Goal: Navigation & Orientation: Find specific page/section

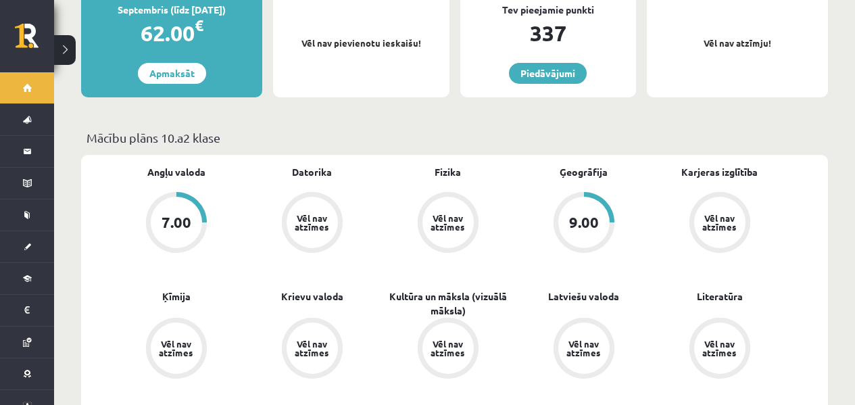
scroll to position [187, 0]
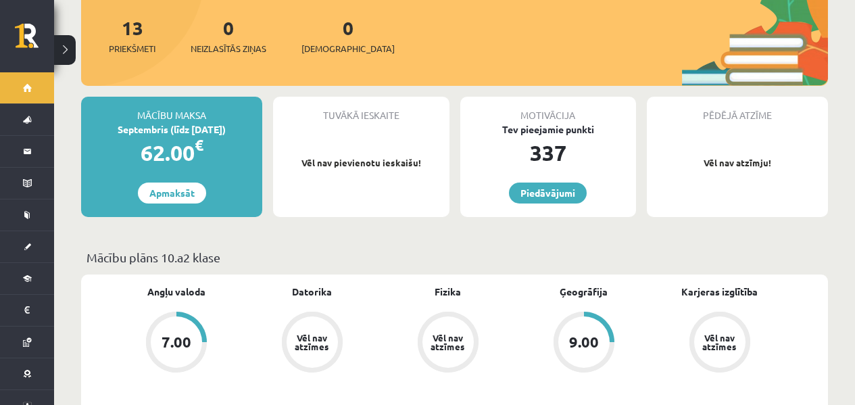
click at [287, 34] on div "13 Priekšmeti 0 Neizlasītās ziņas 0 Ieskaites" at bounding box center [454, 50] width 747 height 72
click at [333, 43] on div "13 Priekšmeti 0 Neizlasītās ziņas 0 Ieskaites" at bounding box center [454, 50] width 747 height 72
click at [333, 42] on span "[DEMOGRAPHIC_DATA]" at bounding box center [348, 49] width 93 height 14
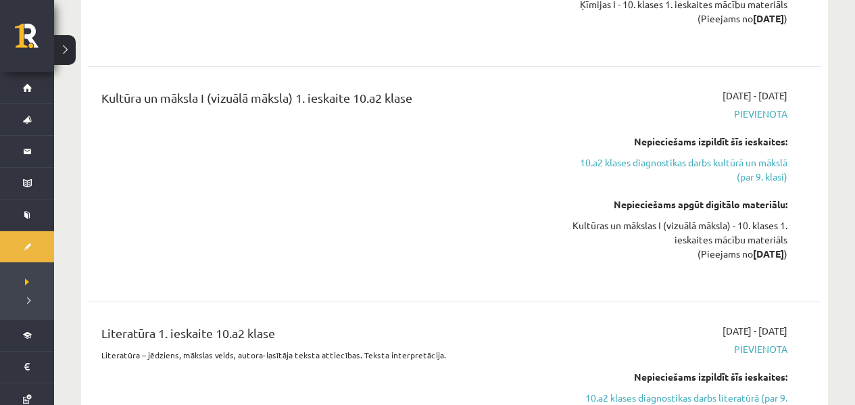
scroll to position [1008, 0]
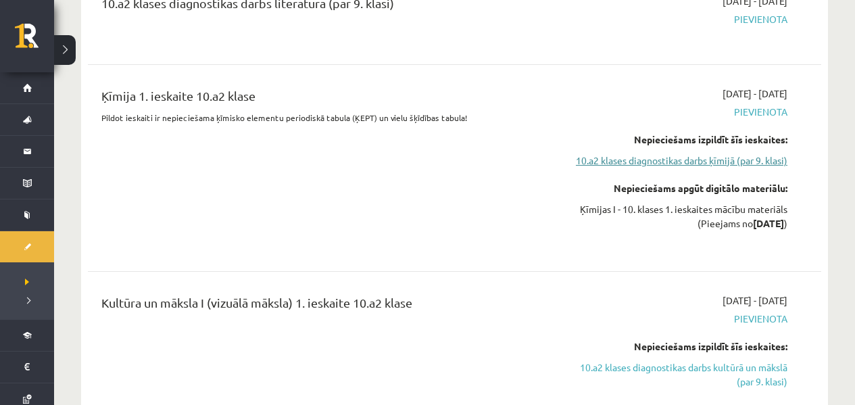
click at [653, 166] on link "10.a2 klases diagnostikas darbs ķīmijā (par 9. klasi)" at bounding box center [680, 160] width 215 height 14
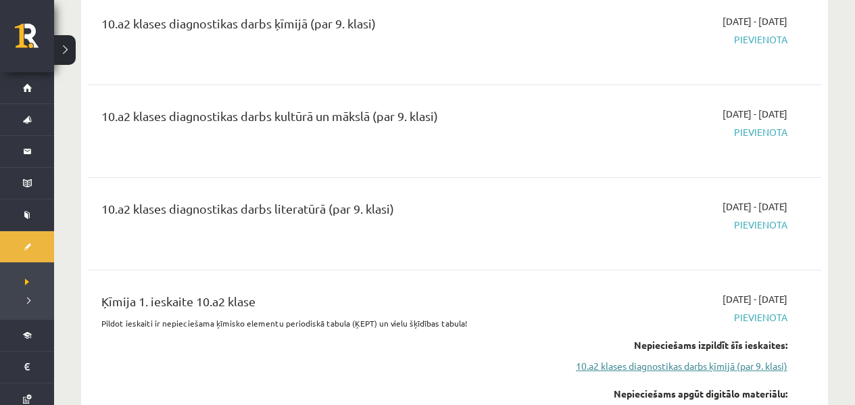
click at [679, 368] on link "10.a2 klases diagnostikas darbs ķīmijā (par 9. klasi)" at bounding box center [680, 366] width 215 height 14
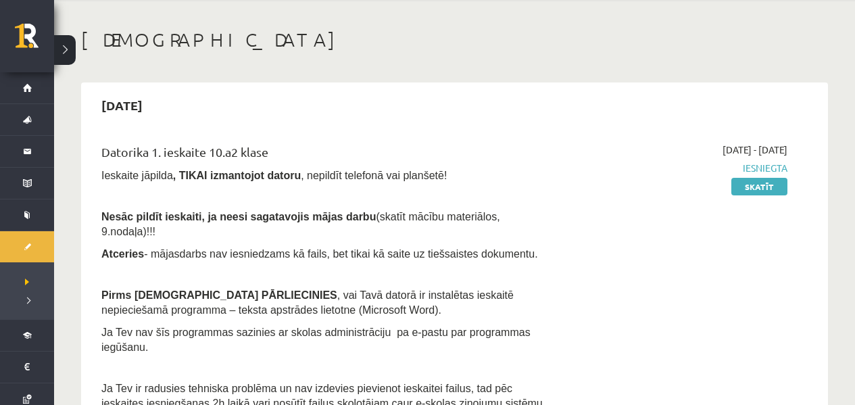
scroll to position [0, 0]
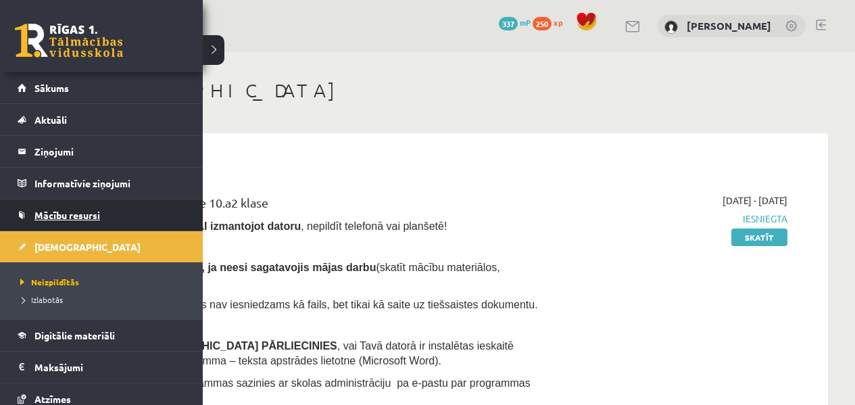
click at [22, 201] on link "Mācību resursi" at bounding box center [102, 214] width 168 height 31
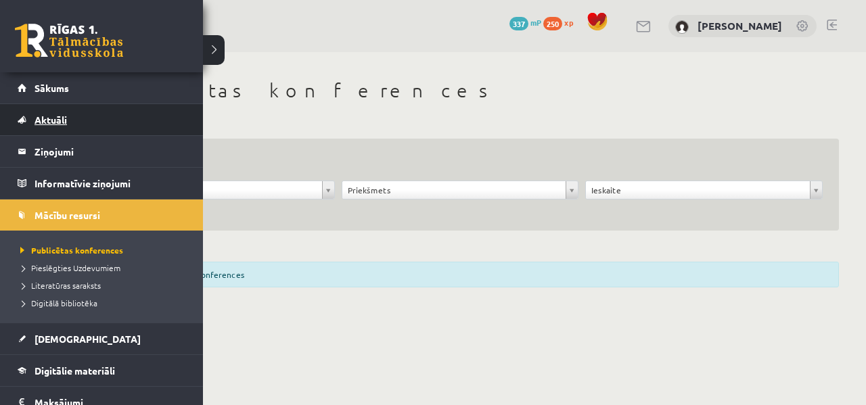
click at [47, 131] on link "Aktuāli" at bounding box center [102, 119] width 168 height 31
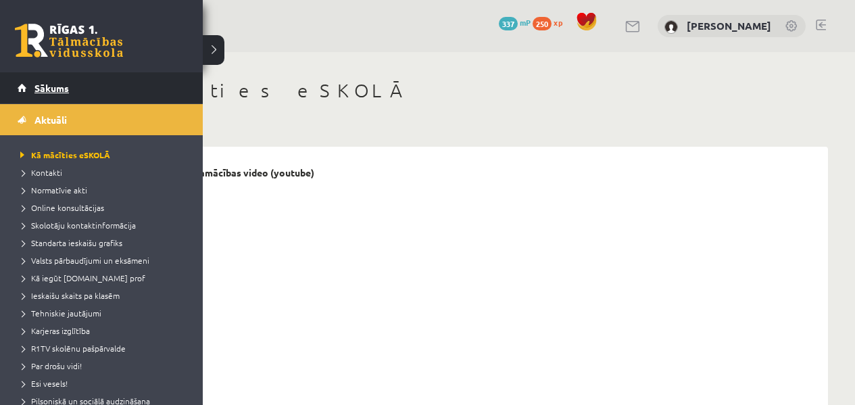
click at [50, 98] on link "Sākums" at bounding box center [102, 87] width 168 height 31
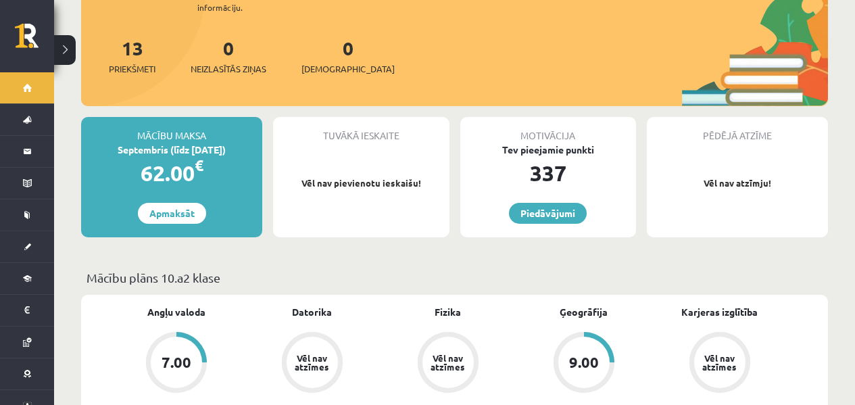
scroll to position [232, 0]
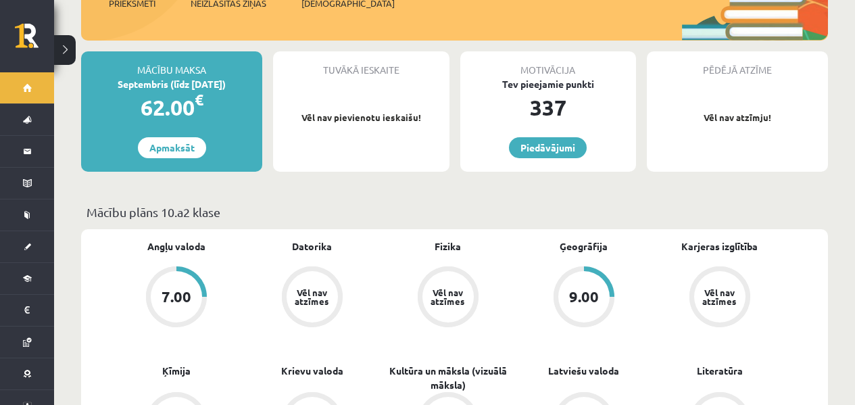
click at [595, 295] on div "9.00" at bounding box center [584, 296] width 51 height 51
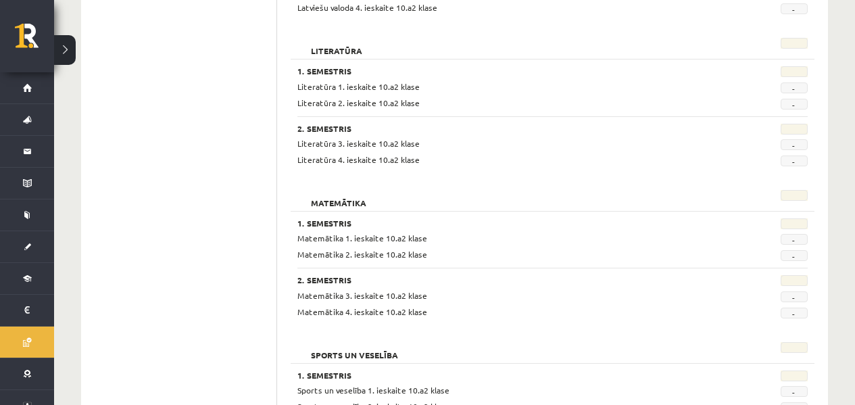
scroll to position [1400, 0]
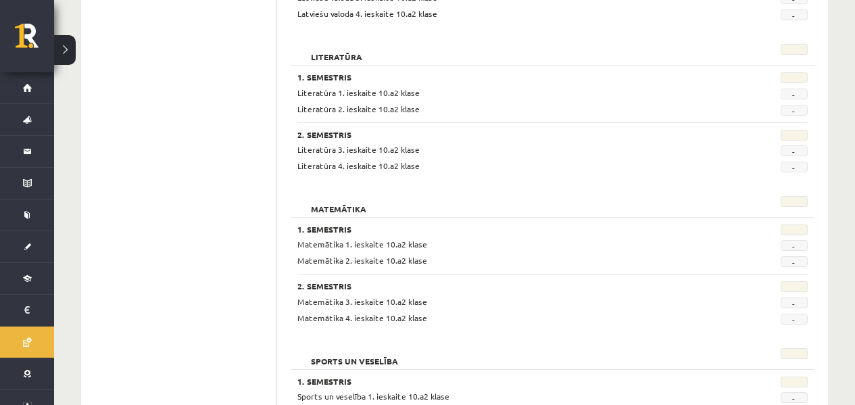
drag, startPoint x: 437, startPoint y: 190, endPoint x: 443, endPoint y: 179, distance: 12.7
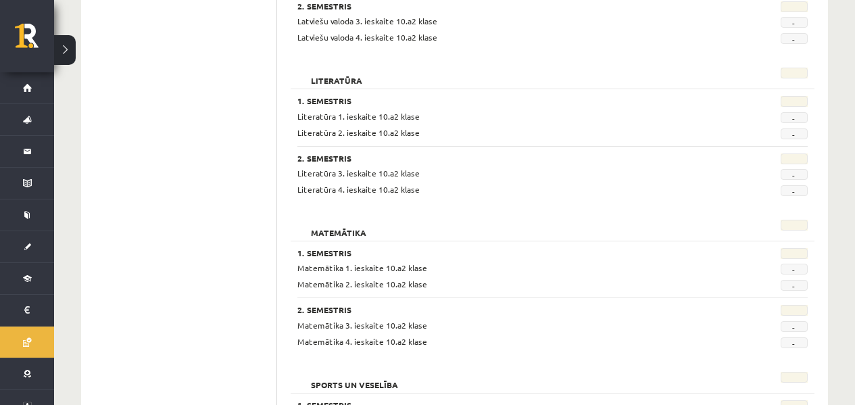
drag, startPoint x: 392, startPoint y: 139, endPoint x: 398, endPoint y: 135, distance: 7.3
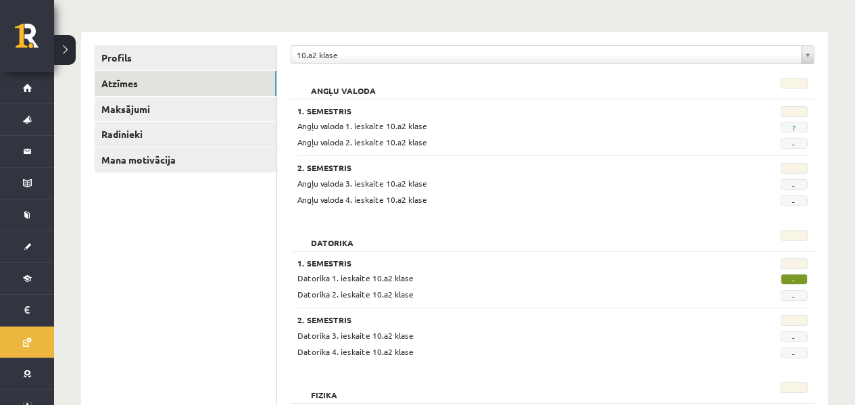
scroll to position [70, 0]
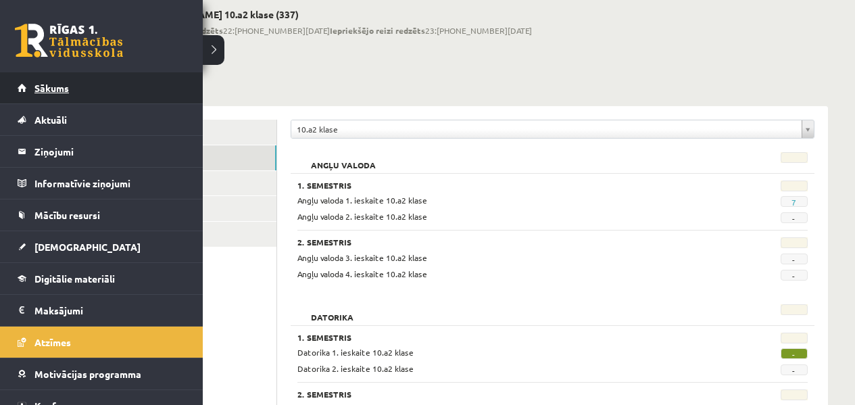
click at [20, 89] on link "Sākums" at bounding box center [102, 87] width 168 height 31
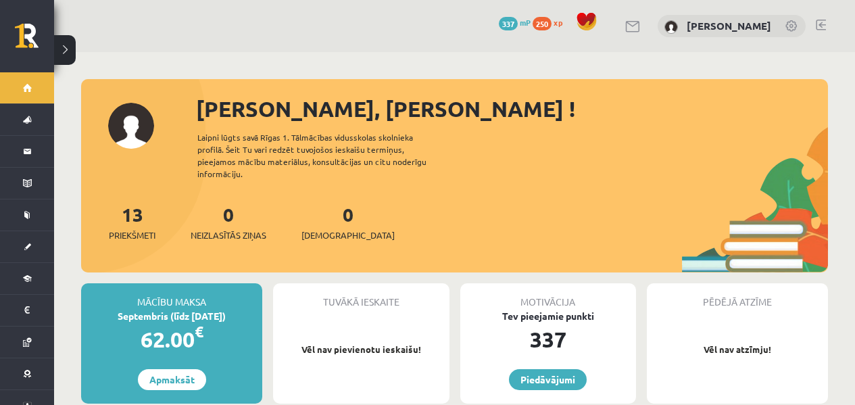
scroll to position [124, 0]
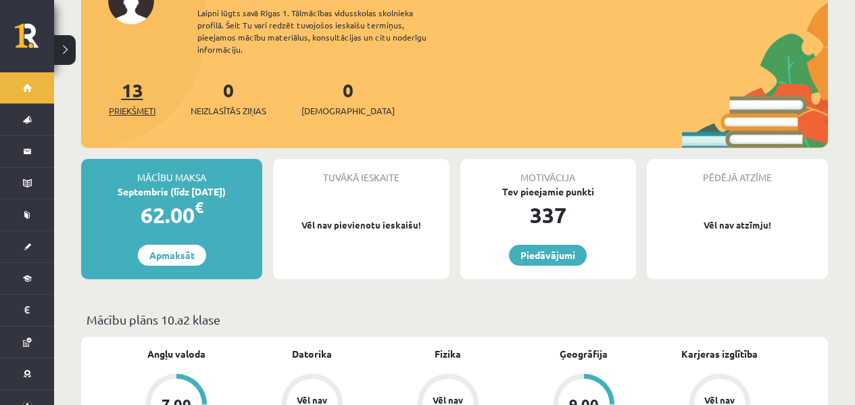
click at [141, 78] on link "13 Priekšmeti" at bounding box center [132, 98] width 47 height 40
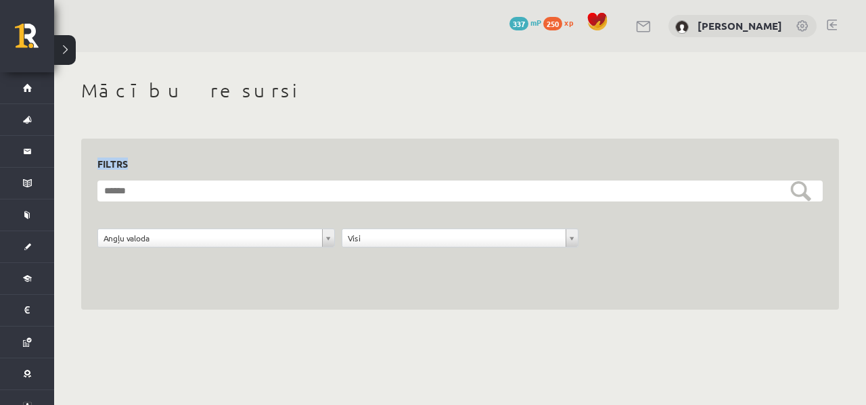
drag, startPoint x: 496, startPoint y: 156, endPoint x: 490, endPoint y: 175, distance: 20.5
click at [496, 157] on h3 "Filtrs" at bounding box center [451, 164] width 709 height 18
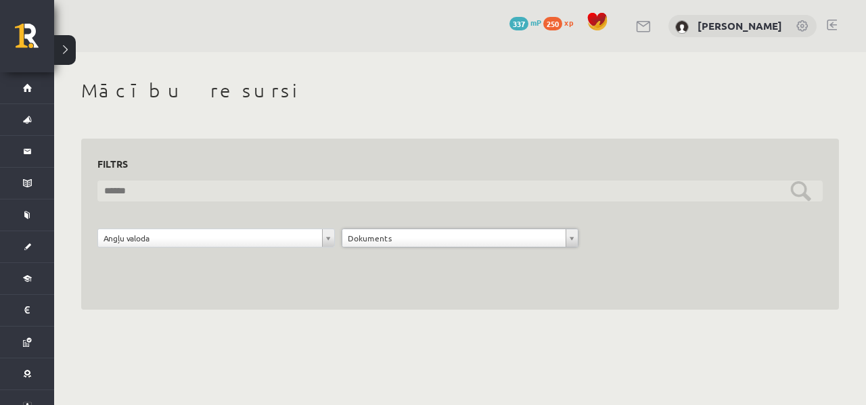
click at [204, 181] on input "text" at bounding box center [459, 191] width 725 height 21
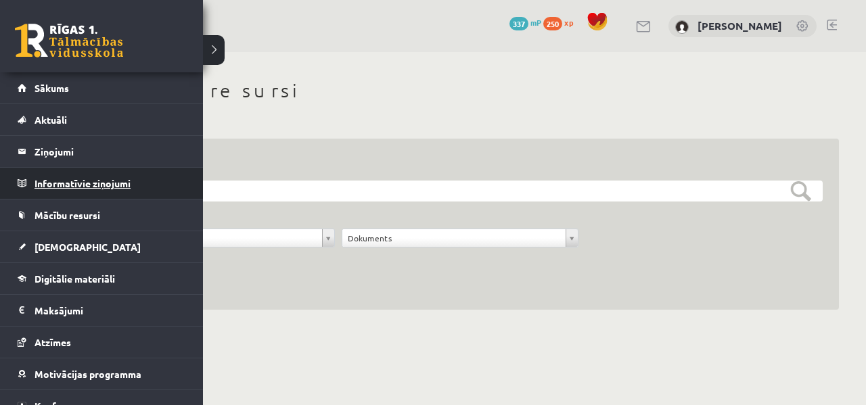
click at [20, 174] on link "Informatīvie ziņojumi 0" at bounding box center [102, 183] width 168 height 31
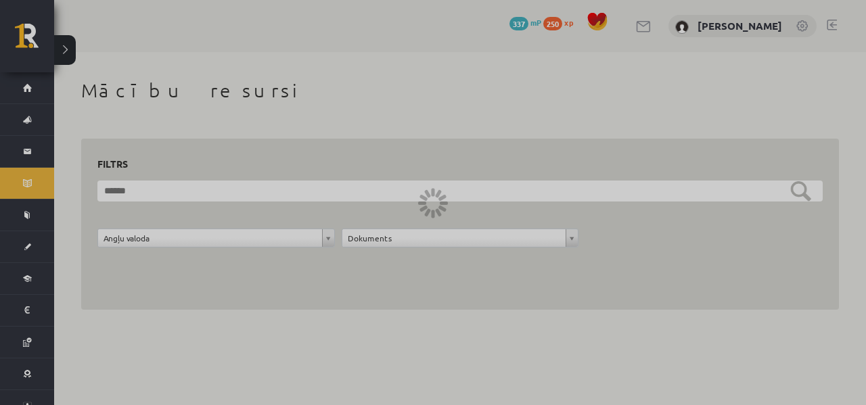
click at [28, 160] on div at bounding box center [433, 202] width 866 height 405
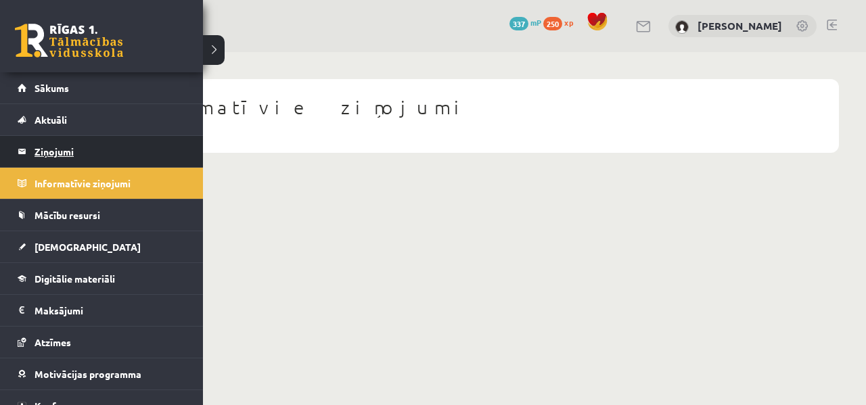
click at [28, 157] on link "Ziņojumi 0" at bounding box center [102, 151] width 168 height 31
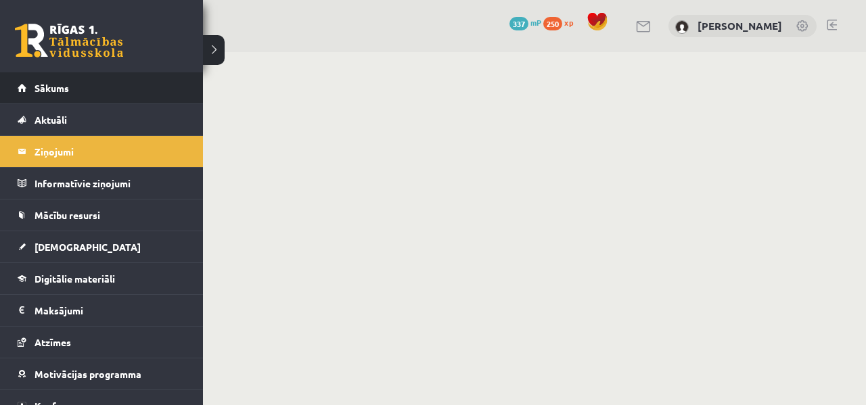
click at [7, 85] on li "Sākums" at bounding box center [101, 88] width 203 height 32
click at [20, 90] on li "Sākums" at bounding box center [101, 88] width 203 height 32
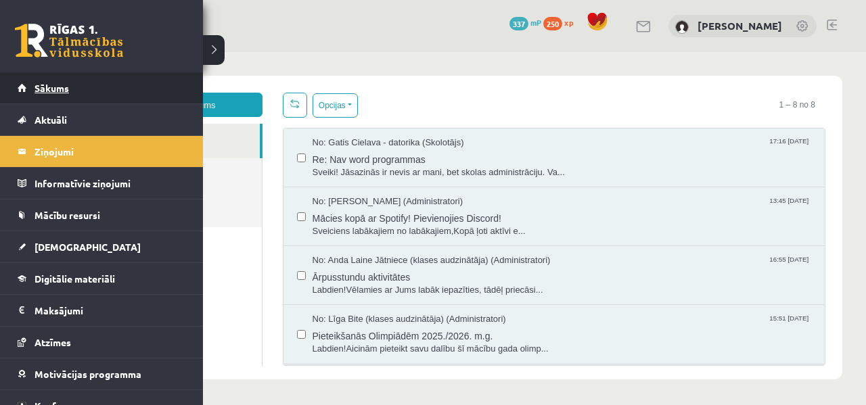
click at [37, 91] on span "Sākums" at bounding box center [51, 88] width 34 height 12
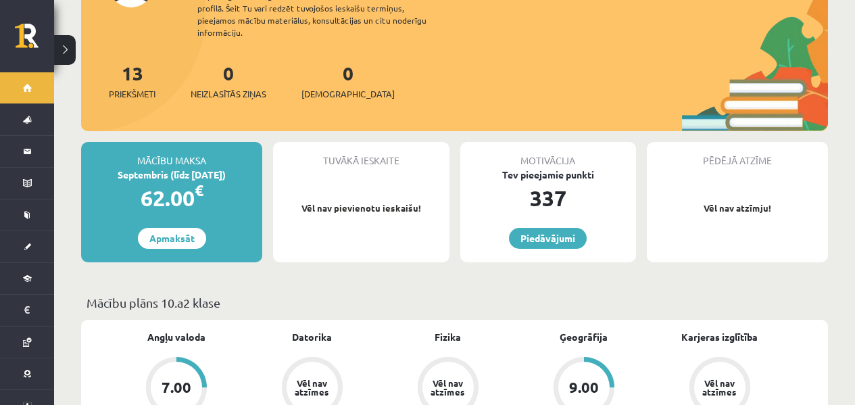
scroll to position [144, 0]
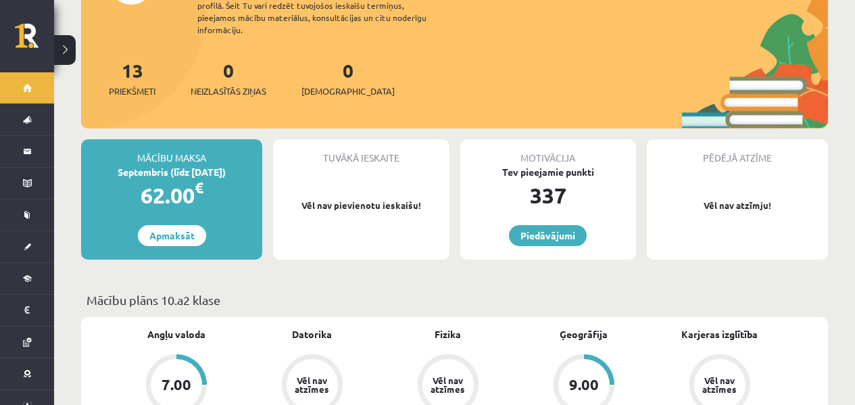
drag, startPoint x: 255, startPoint y: 234, endPoint x: 279, endPoint y: 225, distance: 25.2
click at [255, 234] on div "Mācību maksa Septembris (līdz 15.09.25) 62.00 € Apmaksāt" at bounding box center [171, 199] width 181 height 120
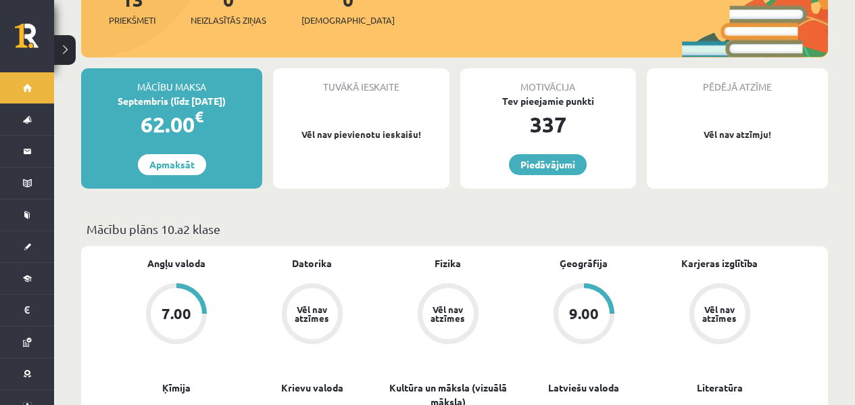
scroll to position [148, 0]
